Goal: Task Accomplishment & Management: Manage account settings

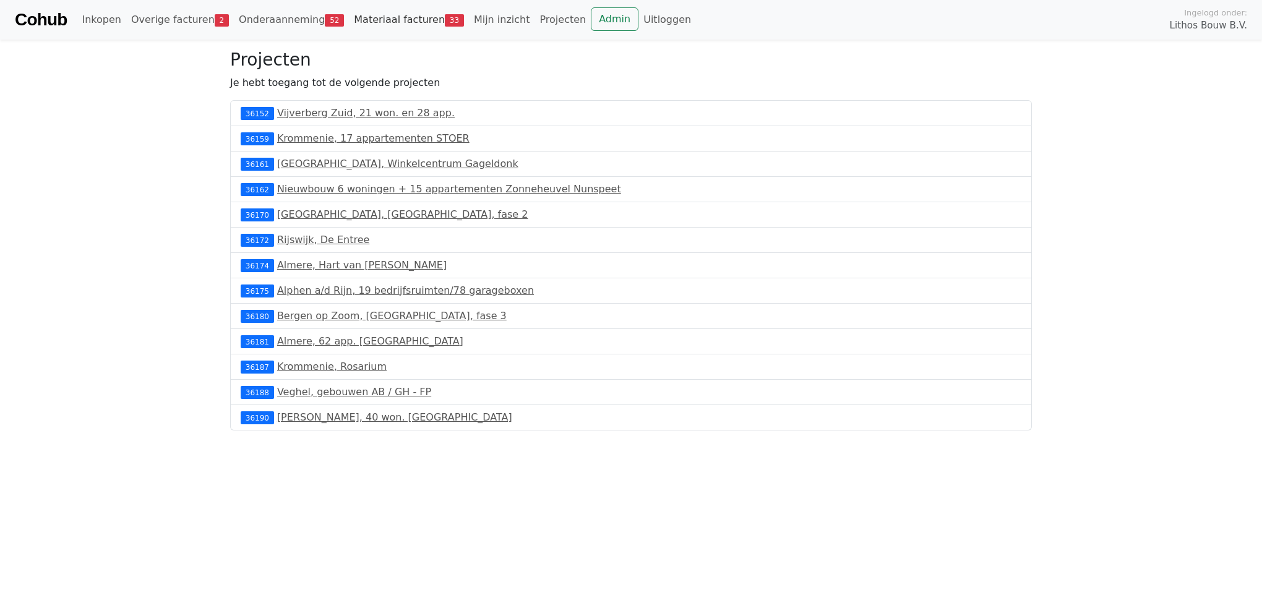
click at [382, 22] on link "Materiaal facturen 33" at bounding box center [409, 19] width 120 height 25
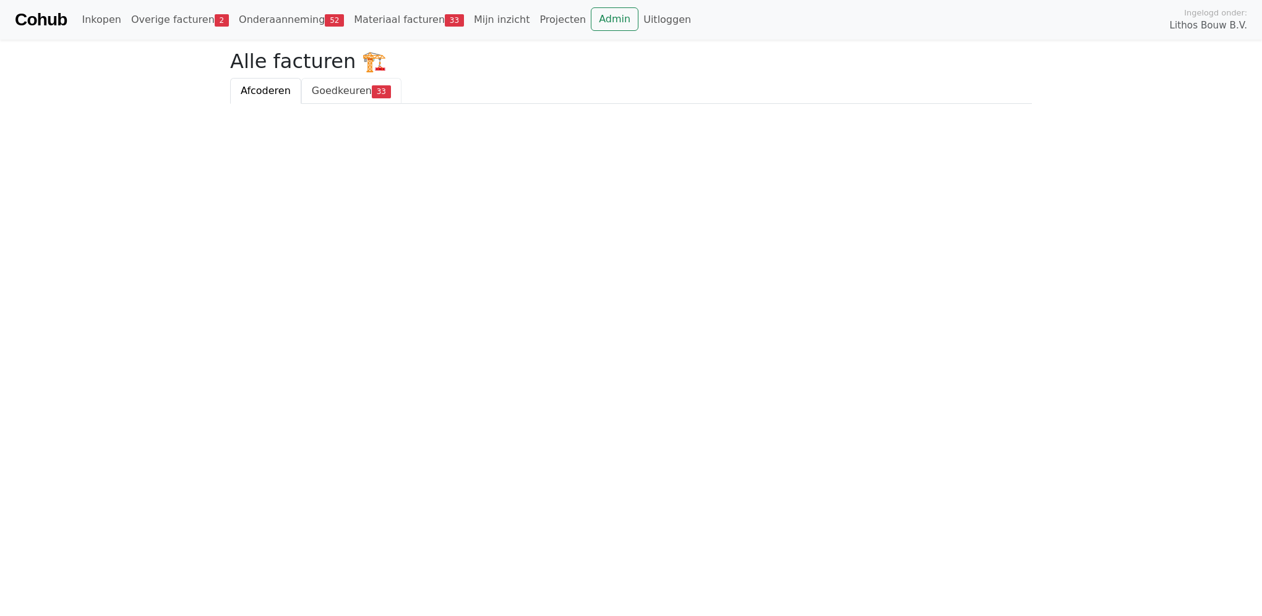
click at [330, 91] on span "Goedkeuren" at bounding box center [342, 91] width 60 height 12
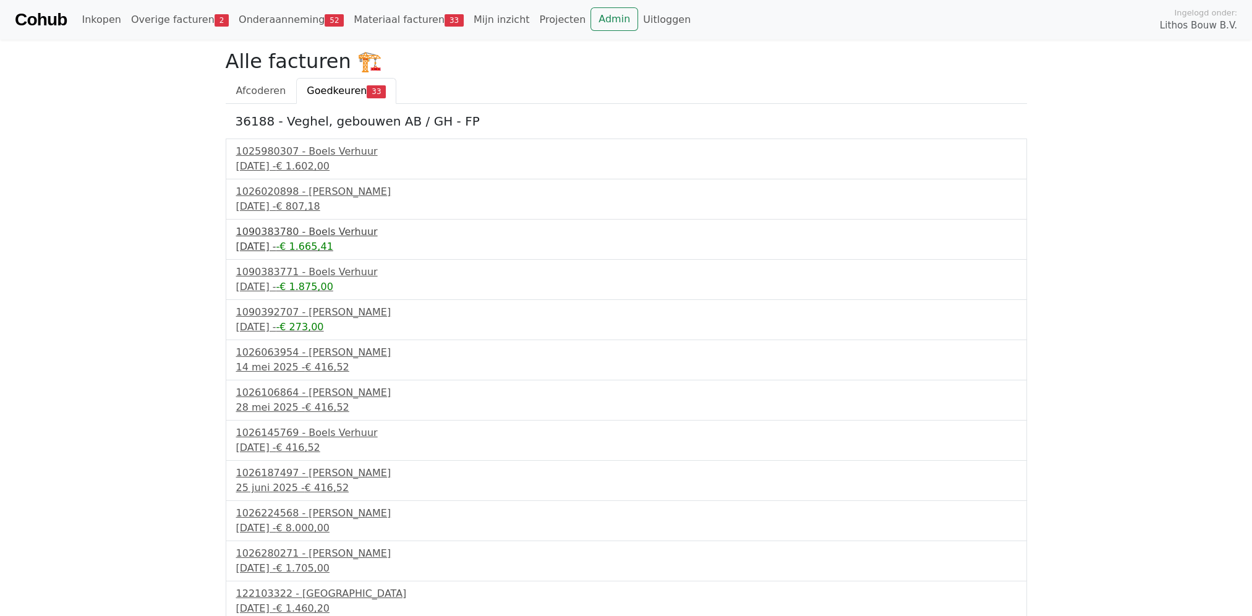
click at [312, 239] on div "6 mei 2025 - -€ 1.665,41" at bounding box center [626, 246] width 781 height 15
